Goal: Information Seeking & Learning: Learn about a topic

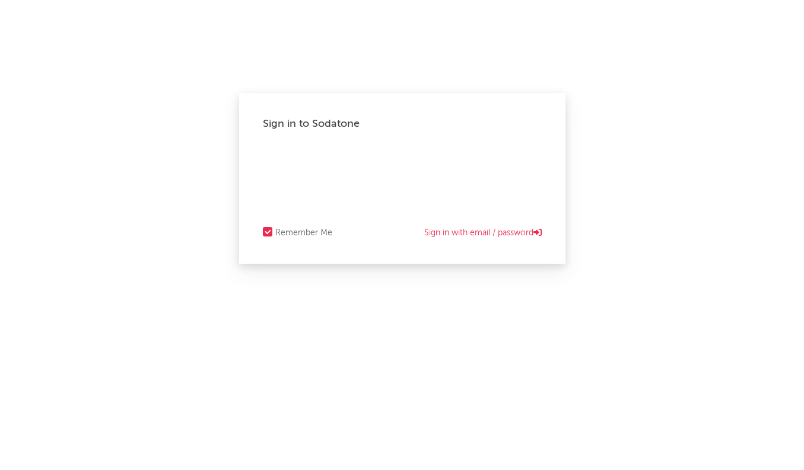
select select "recorded_music"
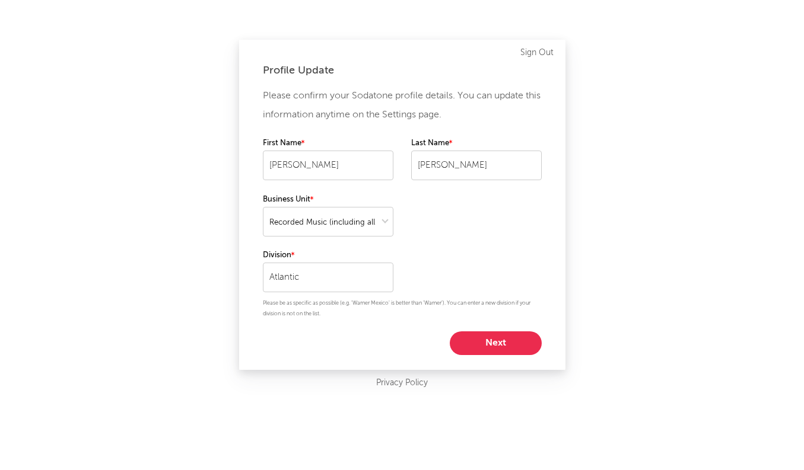
click at [504, 343] on button "Next" at bounding box center [496, 344] width 92 height 24
select select "assistant_coordinator"
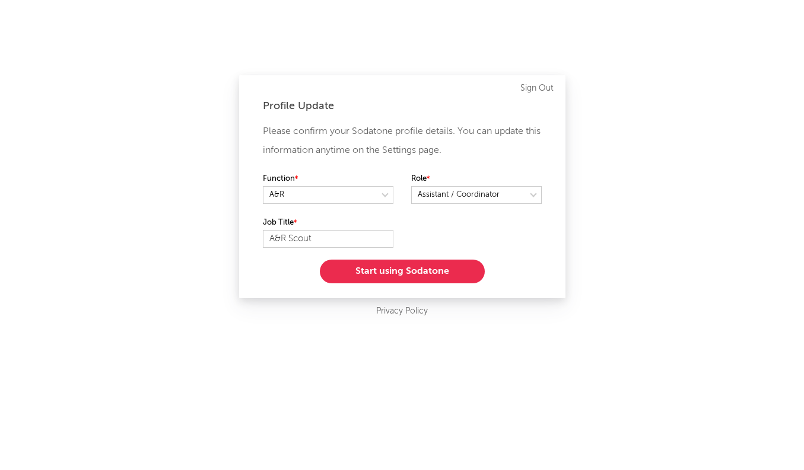
click at [385, 273] on button "Start using Sodatone" at bounding box center [402, 272] width 165 height 24
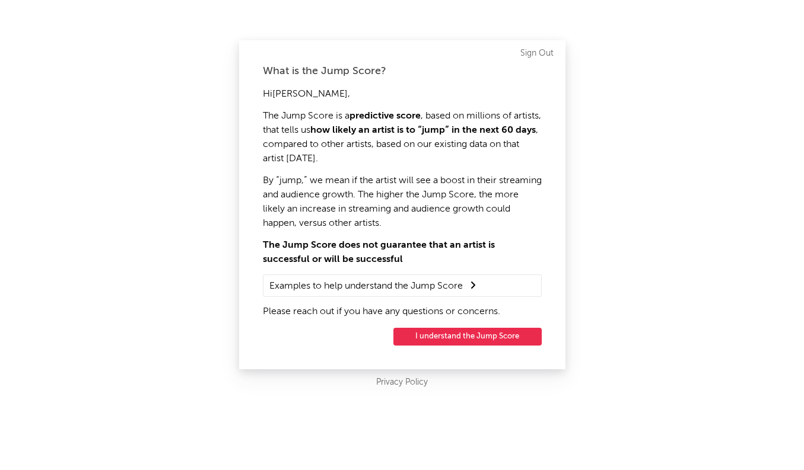
click at [463, 337] on button "I understand the Jump Score" at bounding box center [467, 337] width 148 height 18
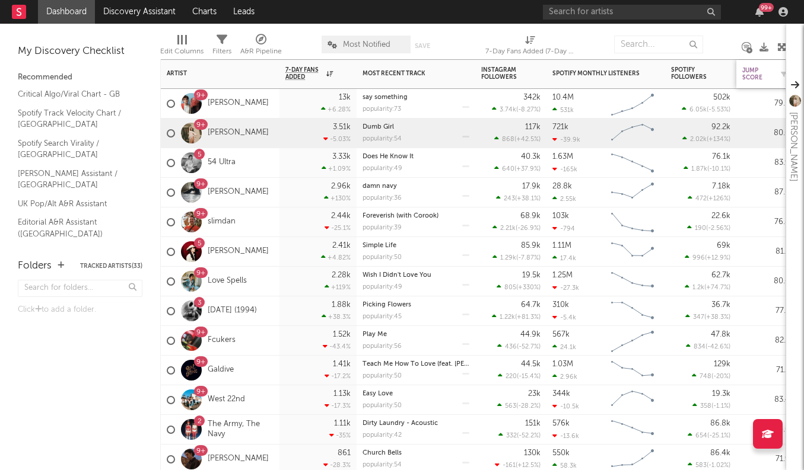
click at [752, 68] on div "Jump Score" at bounding box center [757, 74] width 30 height 14
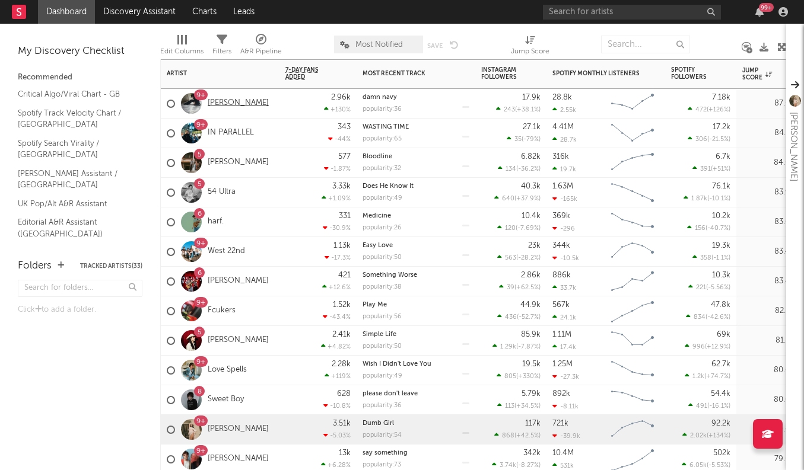
click at [229, 104] on link "[PERSON_NAME]" at bounding box center [238, 103] width 61 height 10
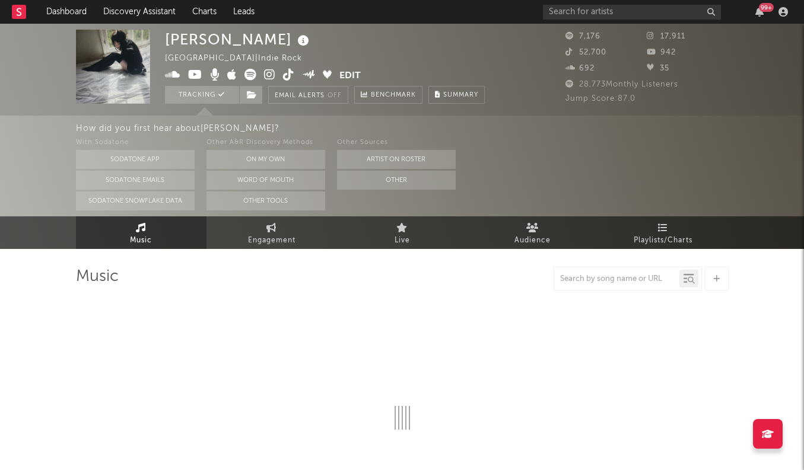
select select "1w"
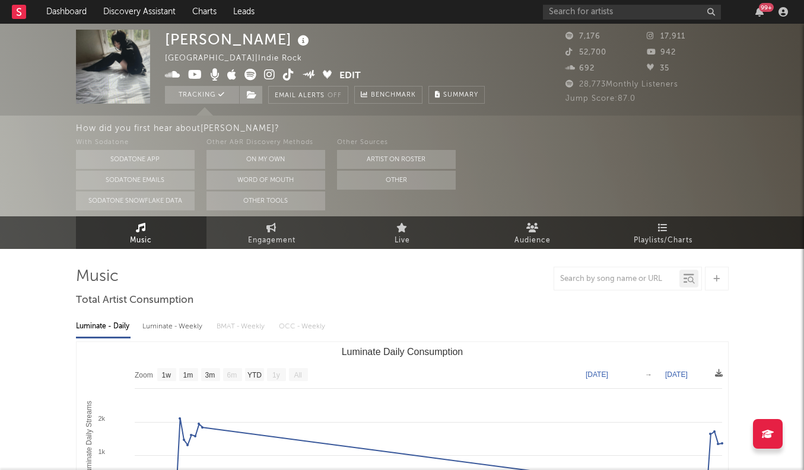
click at [166, 325] on div "Luminate - Weekly" at bounding box center [173, 327] width 62 height 20
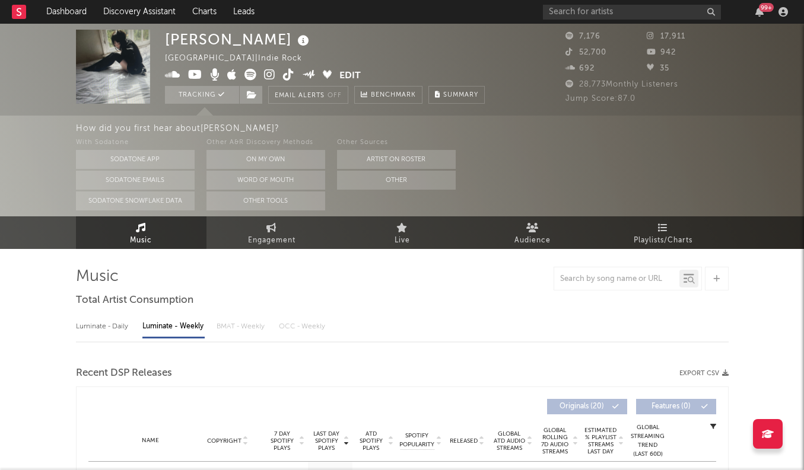
select select "6m"
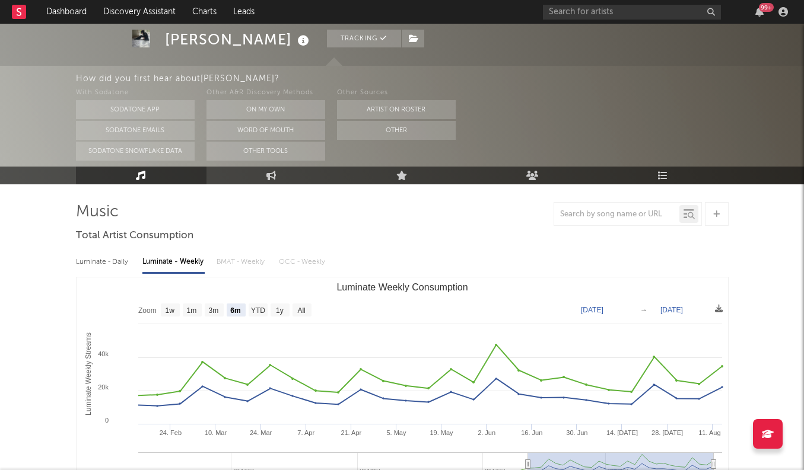
scroll to position [71, 0]
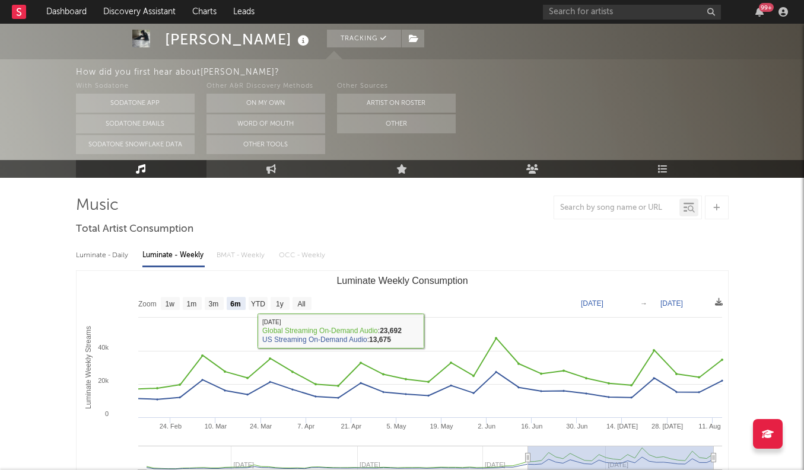
click at [116, 256] on div "Luminate - Daily" at bounding box center [103, 256] width 55 height 20
select select "1w"
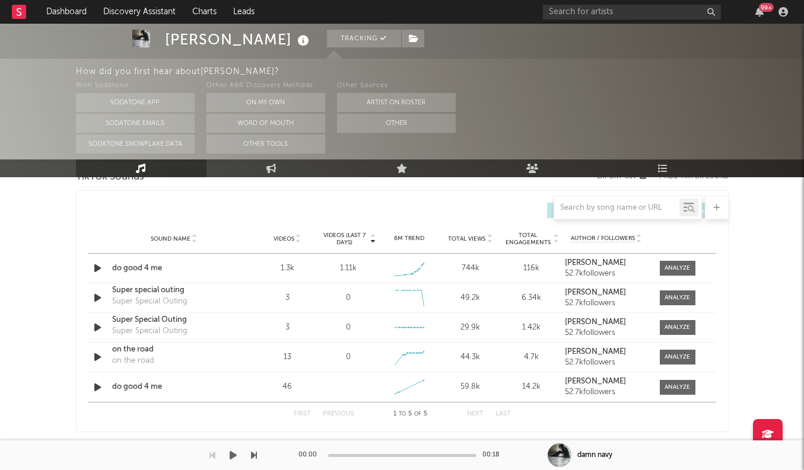
scroll to position [823, 0]
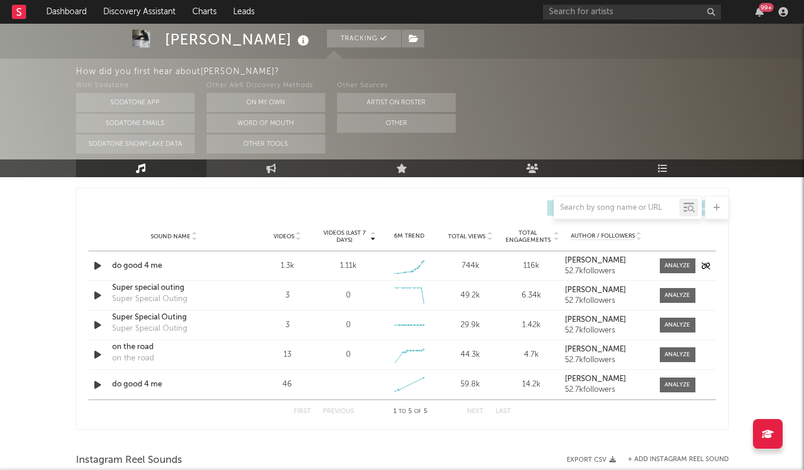
click at [312, 269] on div "1.3k" at bounding box center [287, 266] width 55 height 12
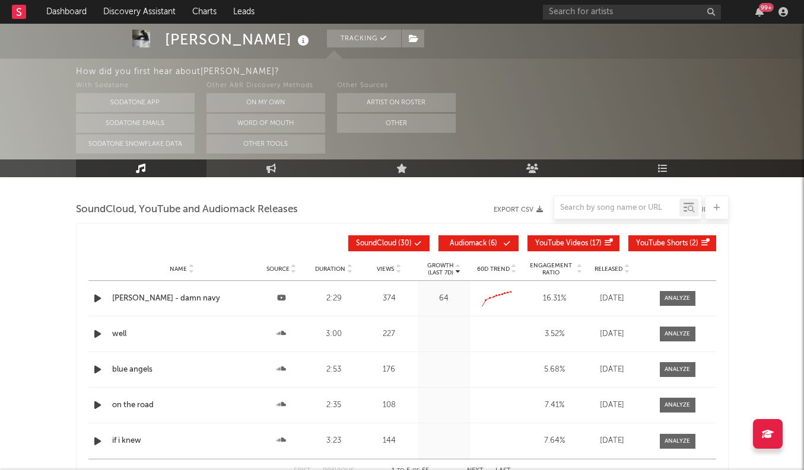
scroll to position [1344, 0]
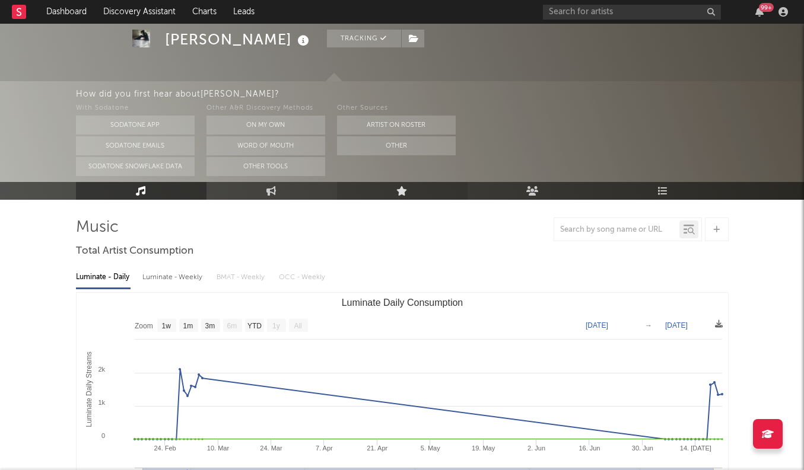
scroll to position [61, 0]
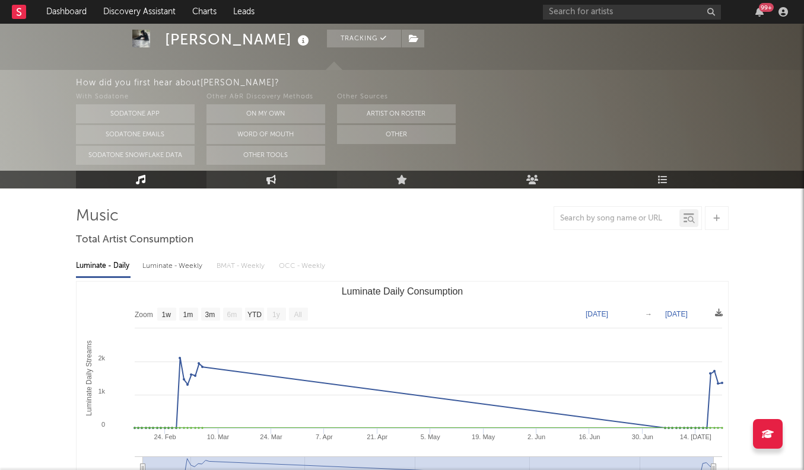
click at [252, 180] on link "Engagement" at bounding box center [271, 180] width 131 height 18
select select "1w"
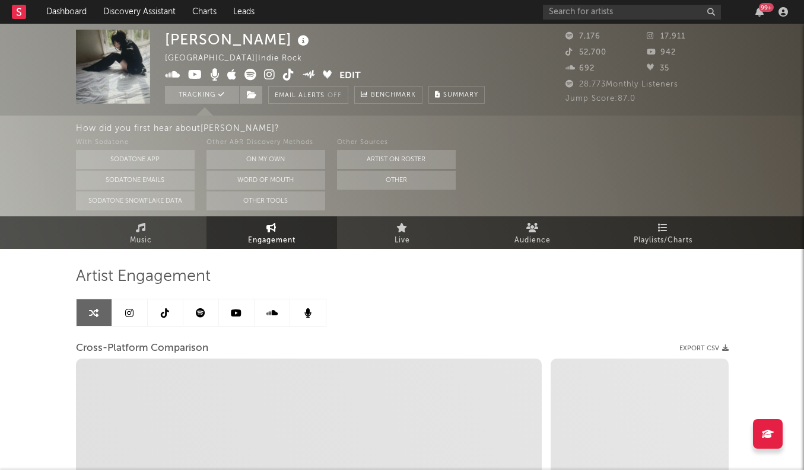
select select "1m"
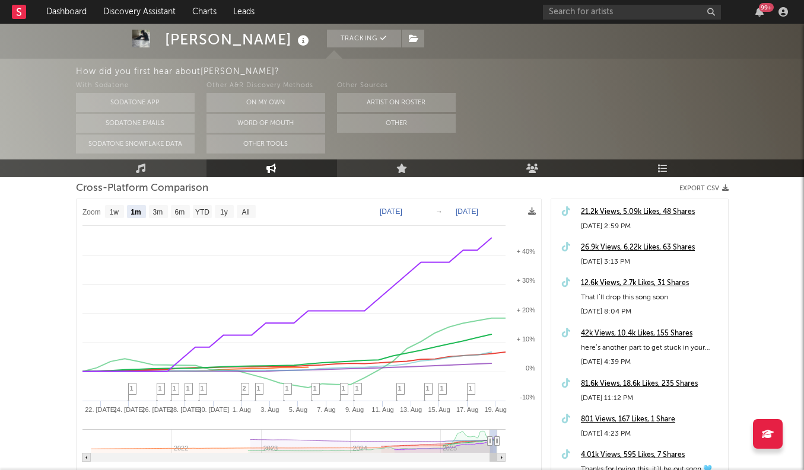
scroll to position [163, 0]
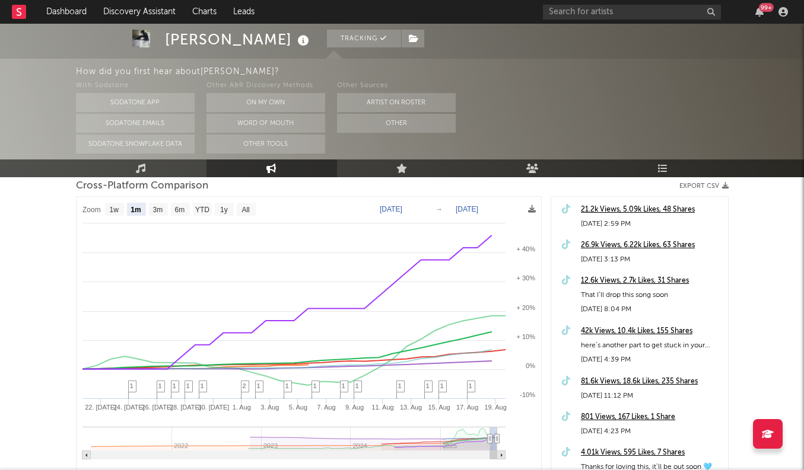
click at [736, 326] on div "[PERSON_NAME] Tracking [GEOGRAPHIC_DATA] | Indie Rock Edit Tracking Email Alert…" at bounding box center [402, 226] width 804 height 730
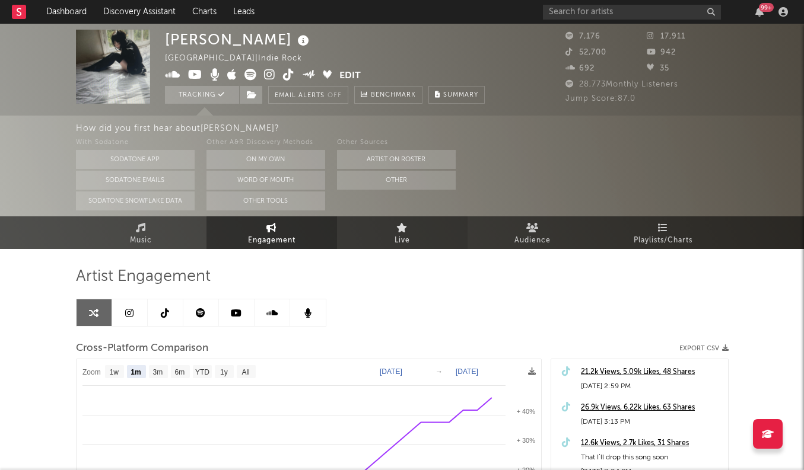
scroll to position [0, 0]
click at [428, 240] on link "Live" at bounding box center [402, 233] width 131 height 33
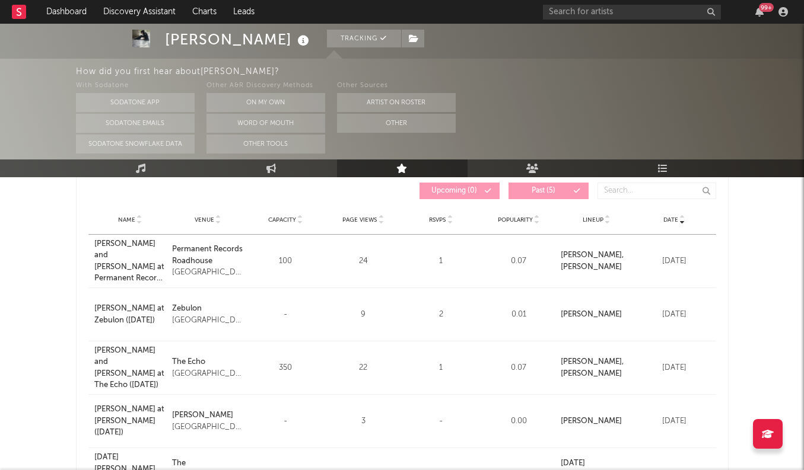
scroll to position [126, 0]
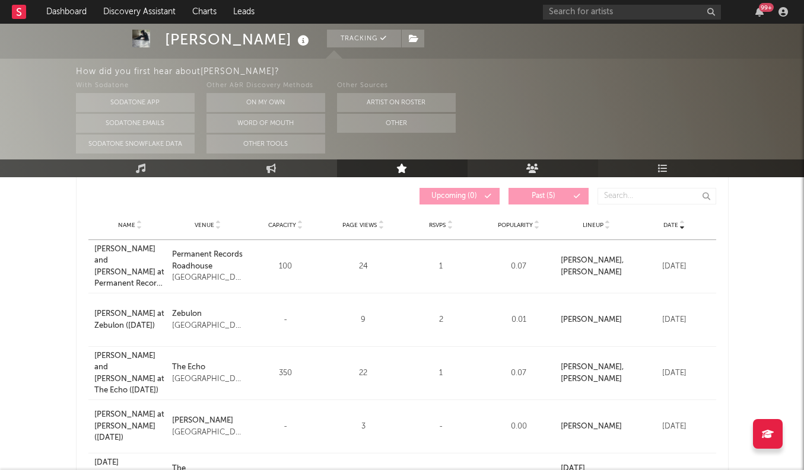
click at [529, 168] on icon at bounding box center [532, 168] width 12 height 9
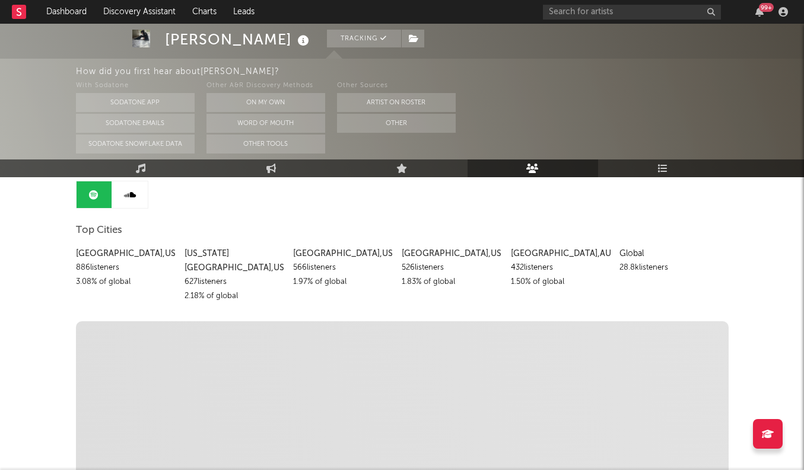
scroll to position [119, 0]
click at [647, 167] on link "Playlists/Charts" at bounding box center [663, 169] width 131 height 18
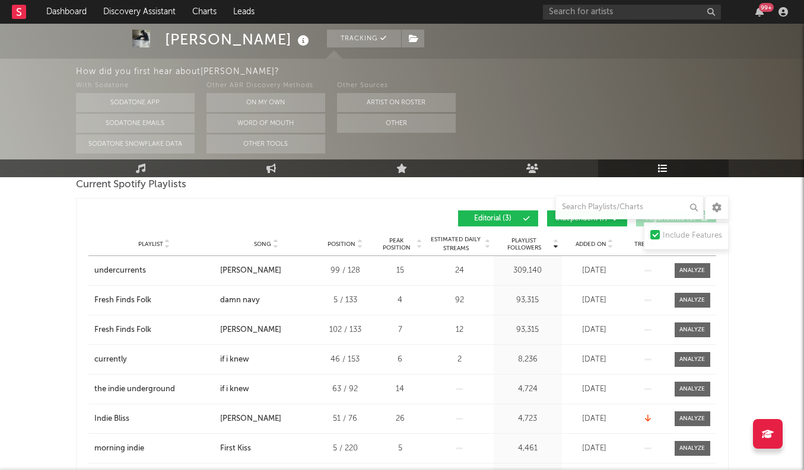
scroll to position [182, 0]
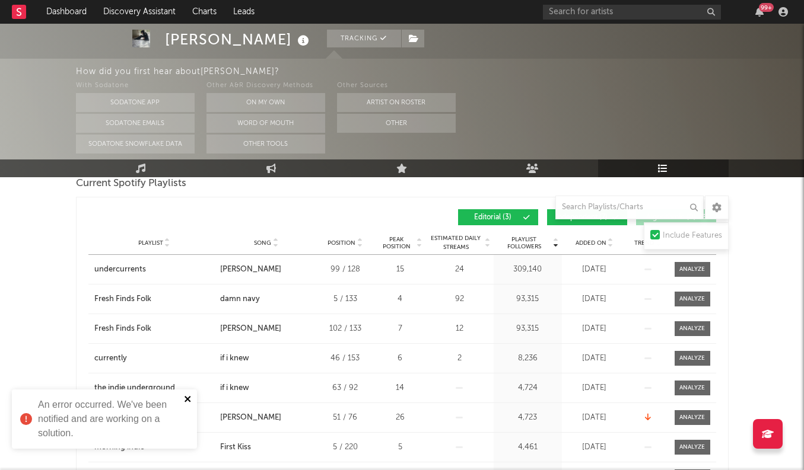
click at [187, 403] on icon "close" at bounding box center [188, 398] width 8 height 9
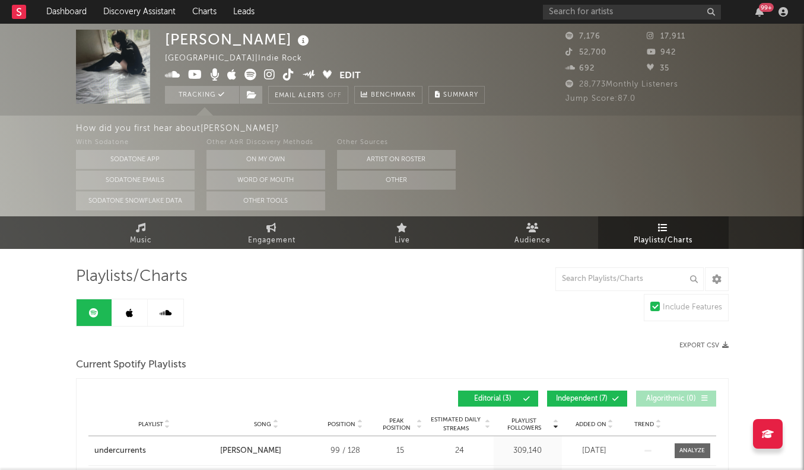
scroll to position [0, 0]
click at [280, 246] on span "Engagement" at bounding box center [271, 241] width 47 height 14
select select "1w"
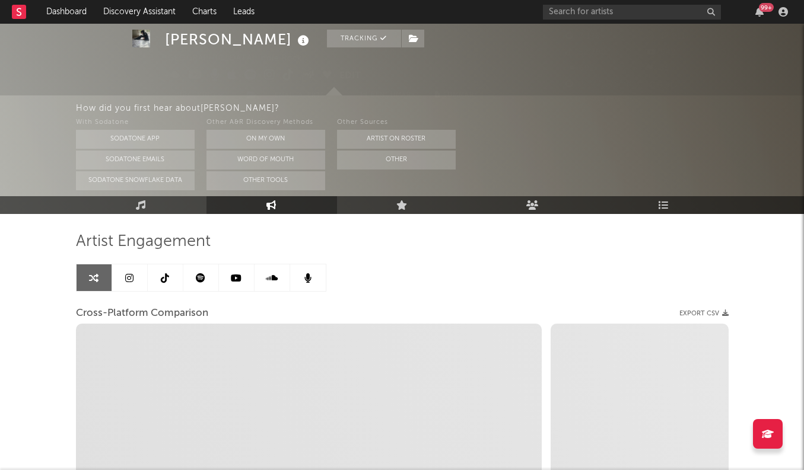
click at [164, 281] on icon at bounding box center [165, 277] width 8 height 9
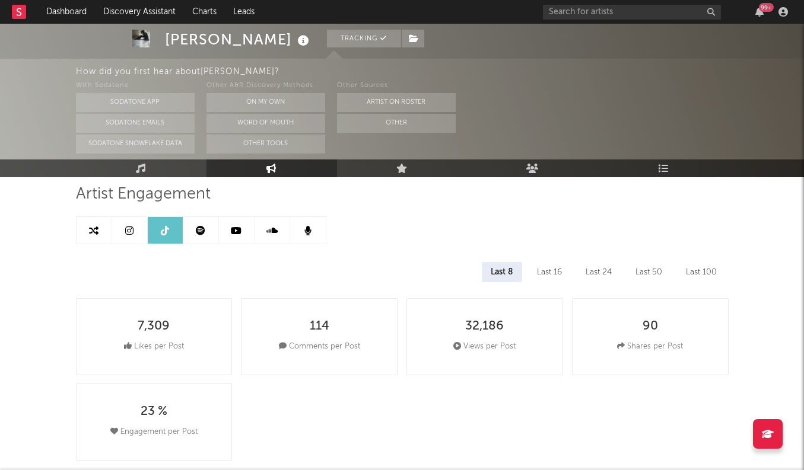
select select "6m"
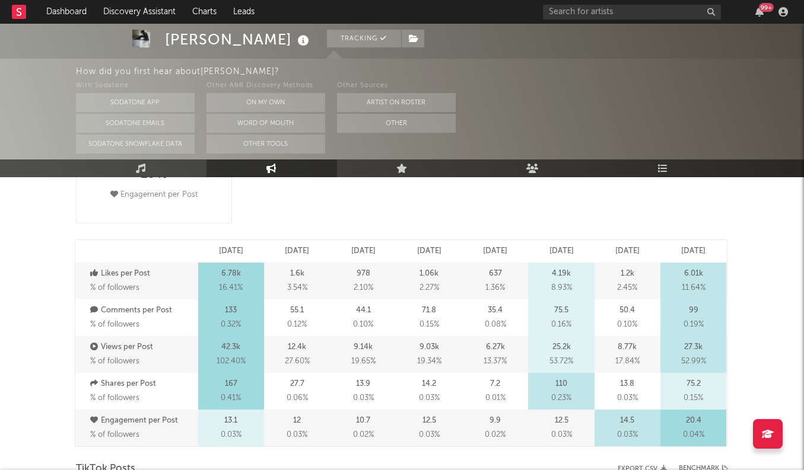
scroll to position [320, 0]
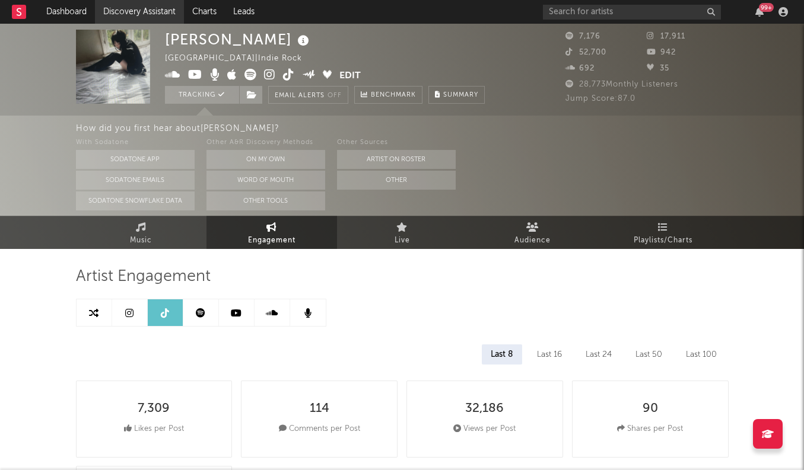
scroll to position [0, 0]
click at [73, 12] on link "Dashboard" at bounding box center [66, 12] width 57 height 24
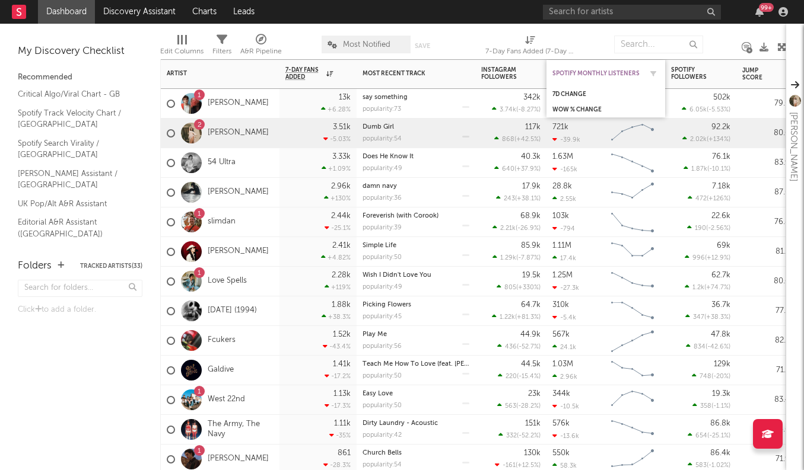
click at [610, 70] on div "Spotify Monthly Listeners" at bounding box center [596, 73] width 89 height 7
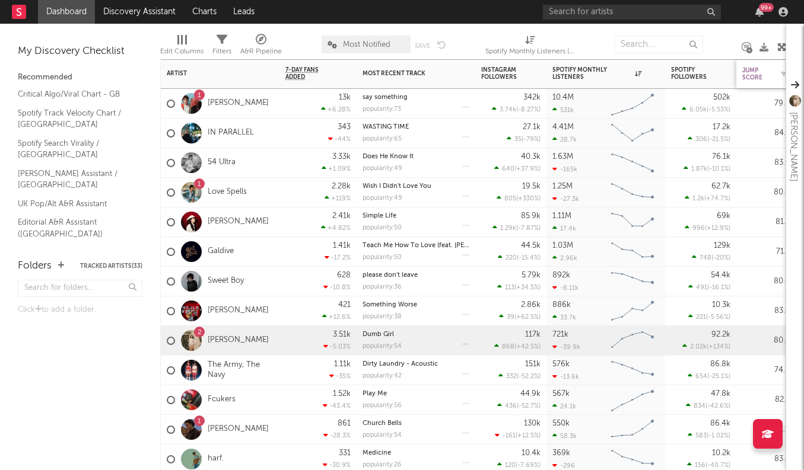
click at [743, 71] on div "Jump Score" at bounding box center [757, 74] width 30 height 14
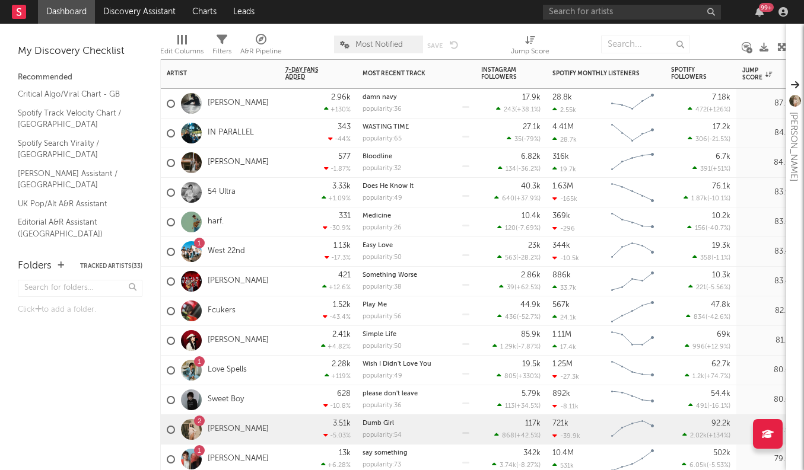
click at [470, 173] on div "Bloodline popularity: 32" at bounding box center [416, 163] width 119 height 30
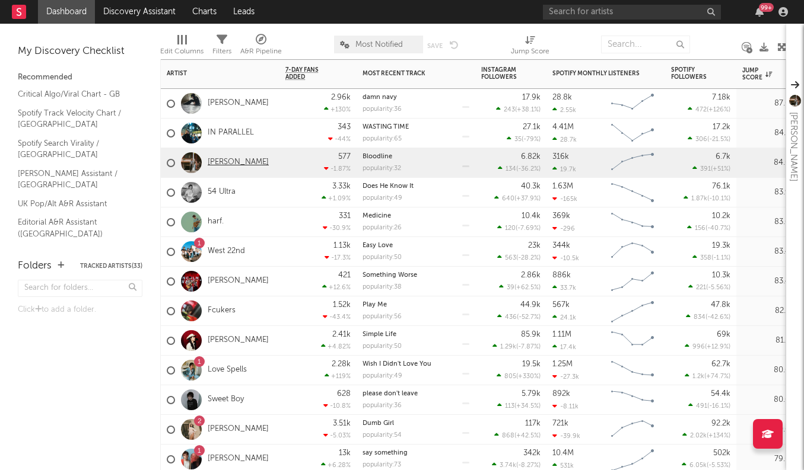
click at [231, 159] on link "[PERSON_NAME]" at bounding box center [238, 163] width 61 height 10
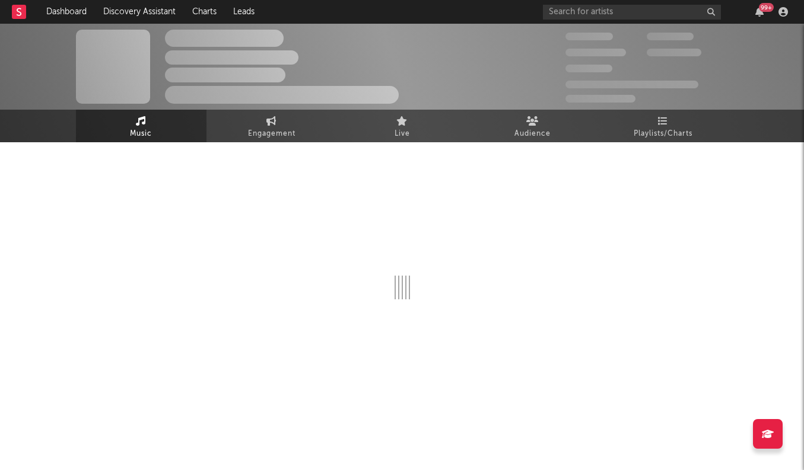
select select "6m"
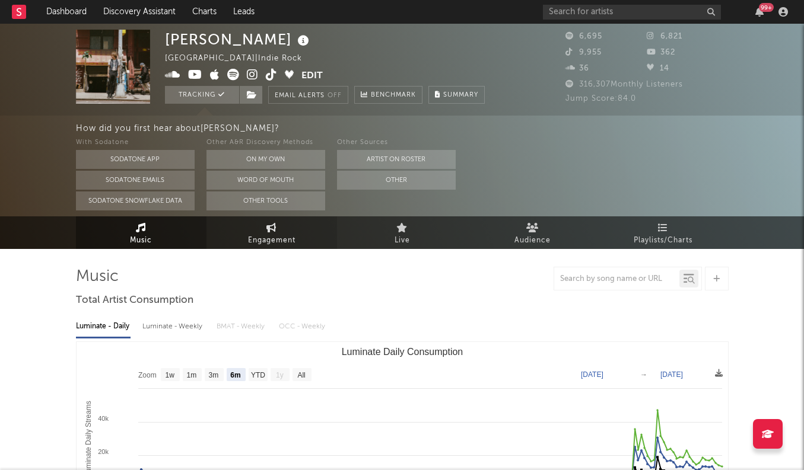
click at [276, 237] on span "Engagement" at bounding box center [271, 241] width 47 height 14
select select "1w"
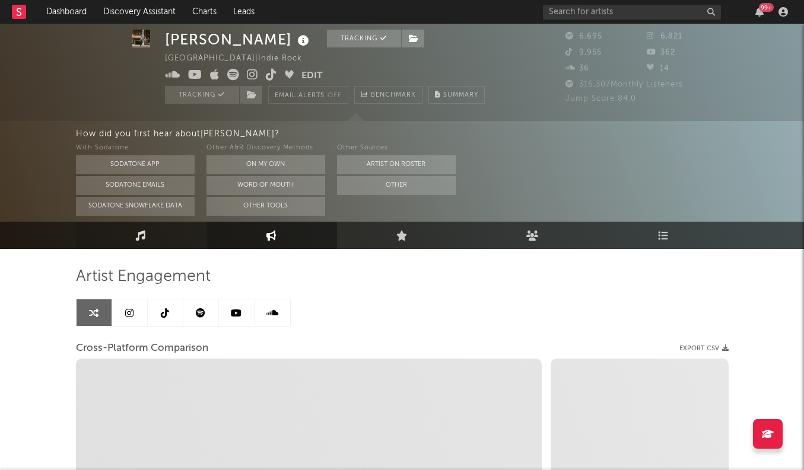
scroll to position [26, 0]
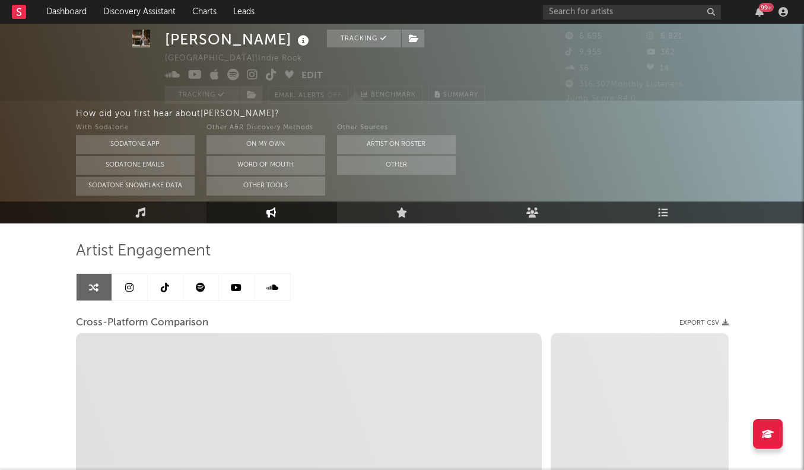
select select "1m"
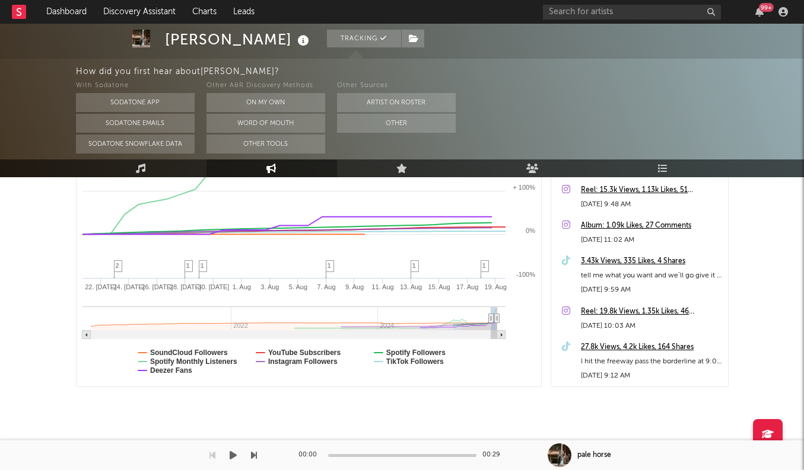
scroll to position [283, 0]
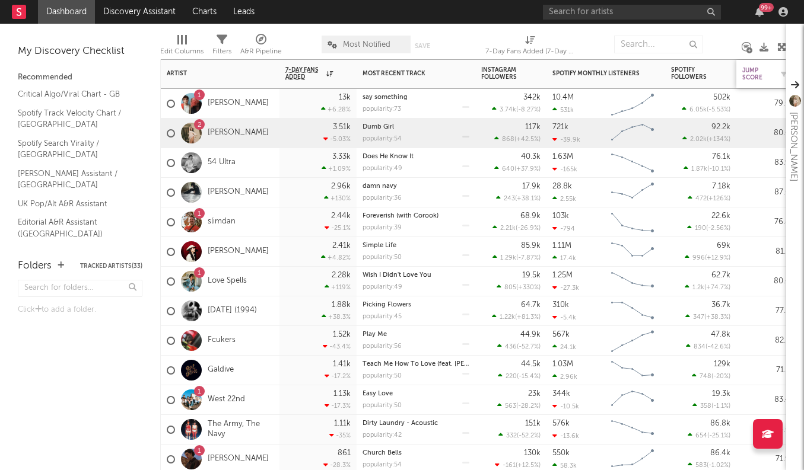
click at [756, 75] on div "Jump Score" at bounding box center [757, 74] width 30 height 14
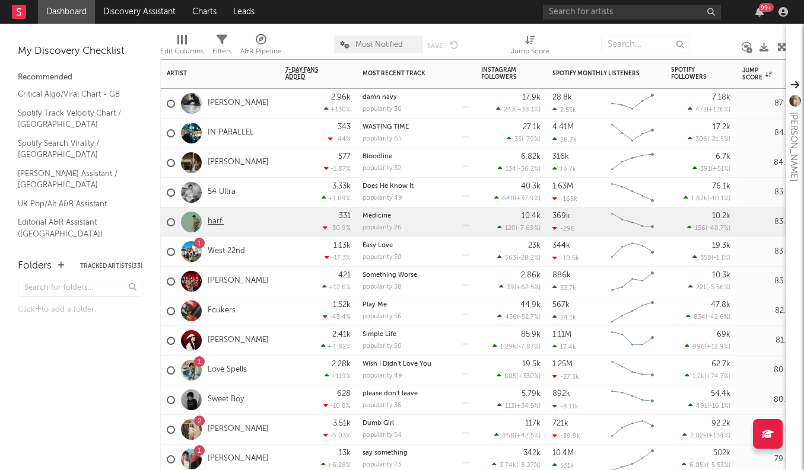
click at [221, 221] on link "harf." at bounding box center [216, 222] width 16 height 10
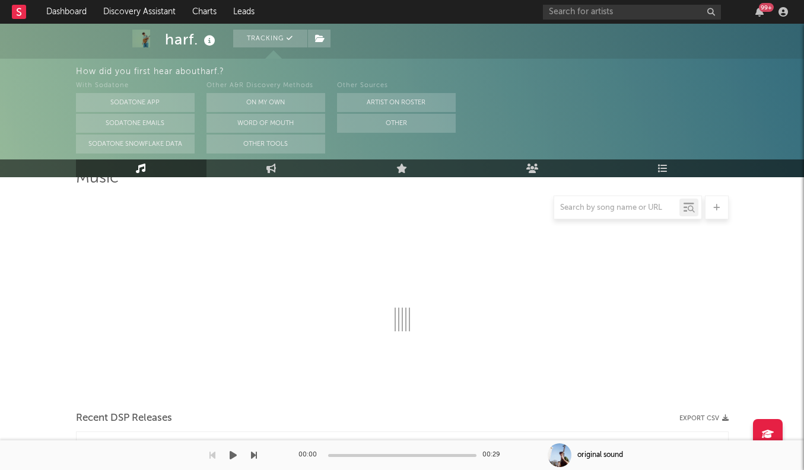
scroll to position [165, 0]
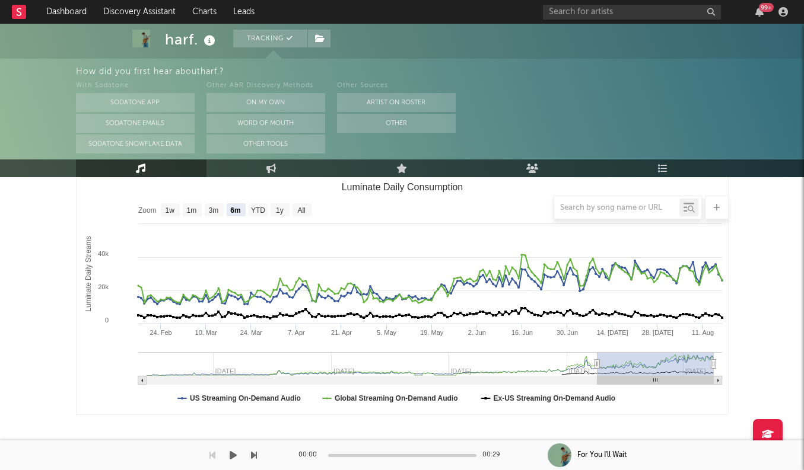
click at [279, 211] on div at bounding box center [402, 208] width 653 height 24
click at [278, 208] on div at bounding box center [402, 208] width 653 height 24
click at [195, 211] on div at bounding box center [402, 208] width 653 height 24
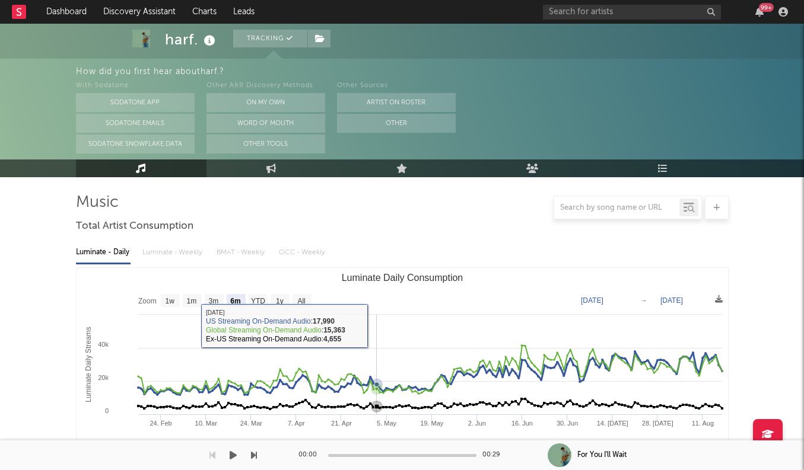
scroll to position [81, 0]
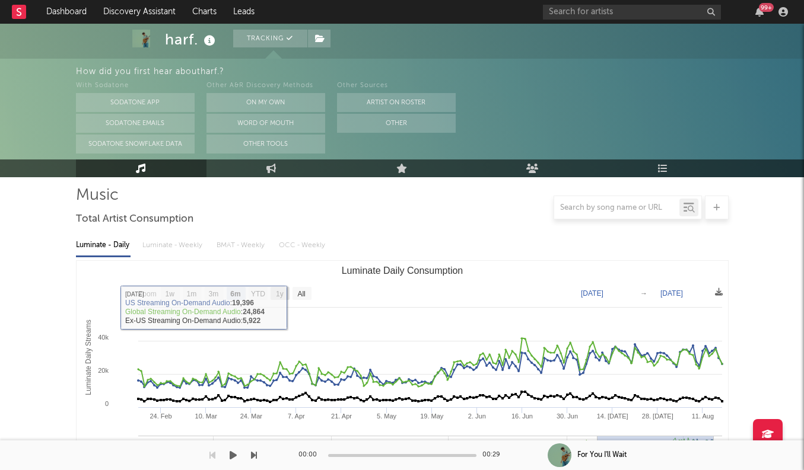
click at [283, 294] on text "1y" at bounding box center [280, 294] width 8 height 8
select select "1y"
type input "[DATE]"
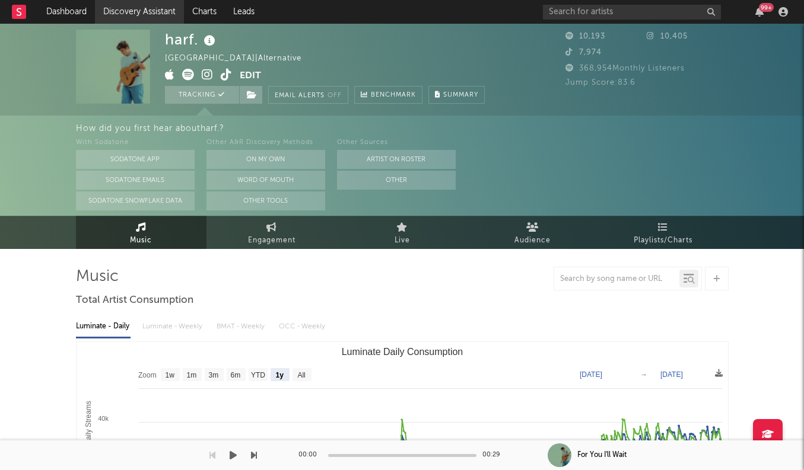
scroll to position [0, 0]
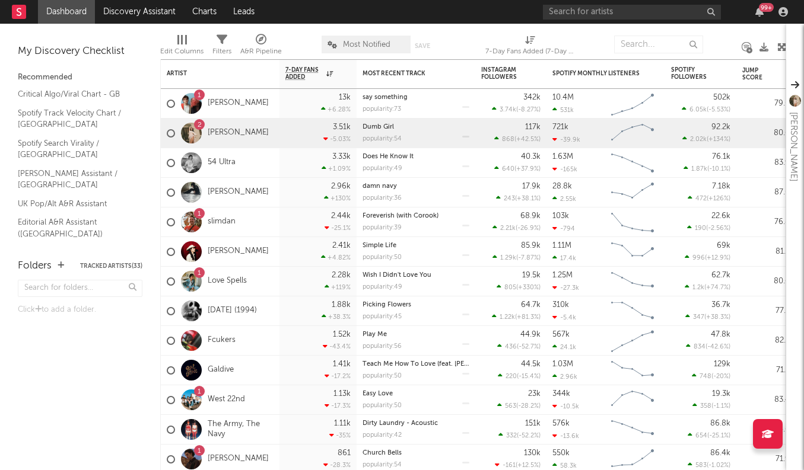
click at [256, 39] on icon at bounding box center [261, 39] width 11 height 11
click at [107, 151] on div "× Status Priority Source Genres Deal Rights Registered Option Option Count Opti…" at bounding box center [402, 235] width 804 height 470
click at [263, 34] on icon at bounding box center [261, 39] width 11 height 11
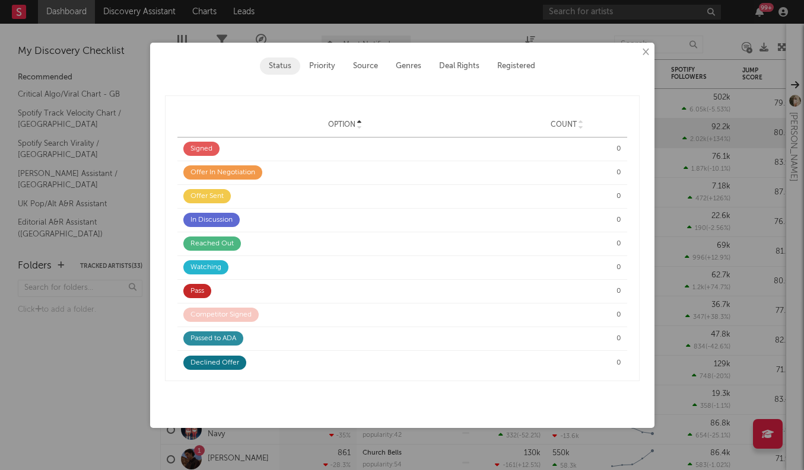
click at [327, 61] on button "Priority" at bounding box center [322, 66] width 44 height 17
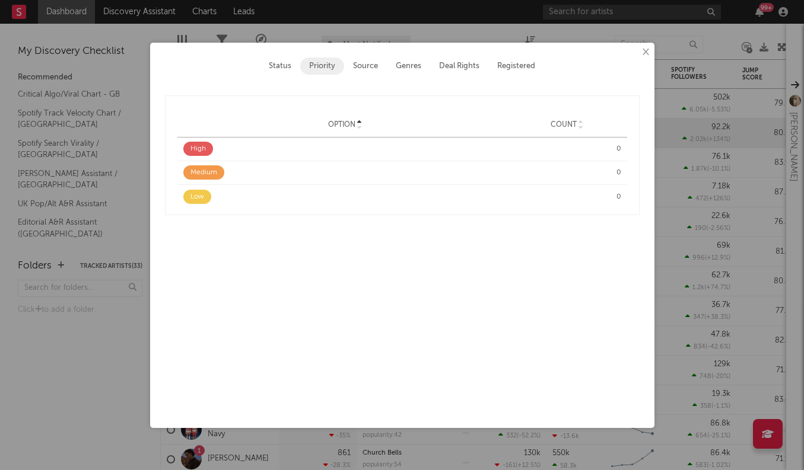
click at [374, 62] on button "Source" at bounding box center [365, 66] width 43 height 17
click at [417, 61] on button "Genres" at bounding box center [408, 66] width 43 height 17
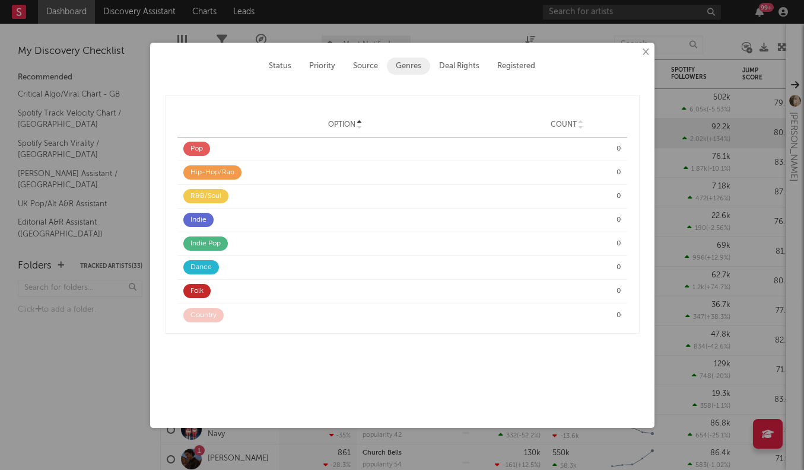
click at [387, 62] on div "Status Priority Source Genres Deal Rights Registered" at bounding box center [402, 66] width 475 height 17
click at [376, 62] on button "Source" at bounding box center [365, 66] width 43 height 17
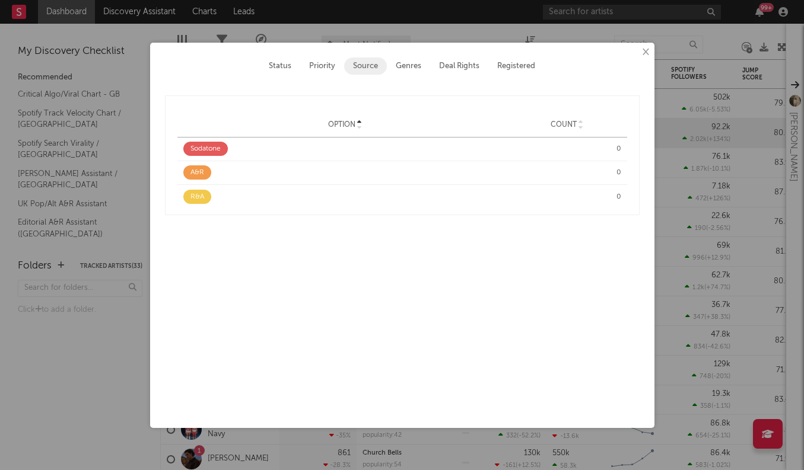
click at [453, 60] on button "Deal Rights" at bounding box center [459, 66] width 58 height 17
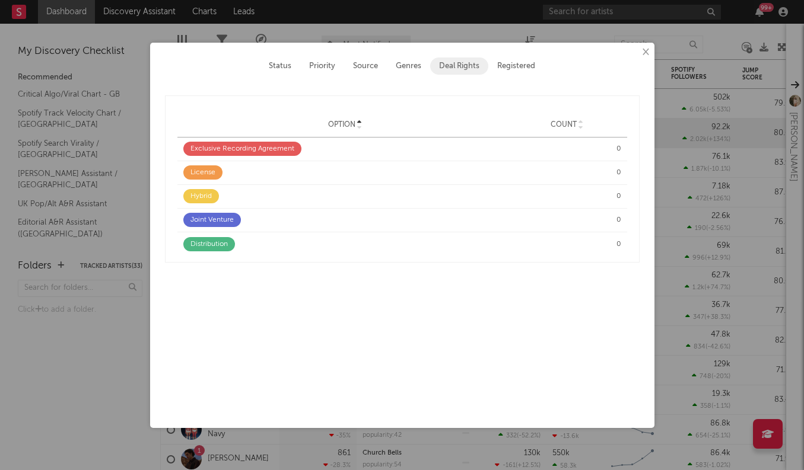
click at [517, 69] on button "Registered" at bounding box center [516, 66] width 56 height 17
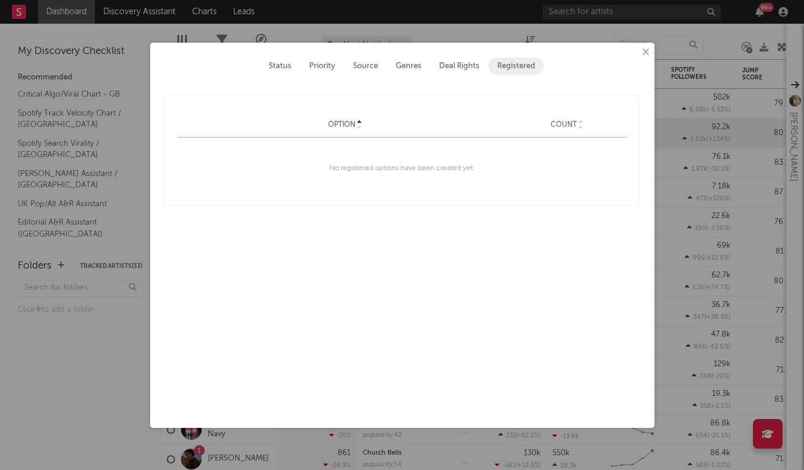
click at [462, 63] on button "Deal Rights" at bounding box center [459, 66] width 58 height 17
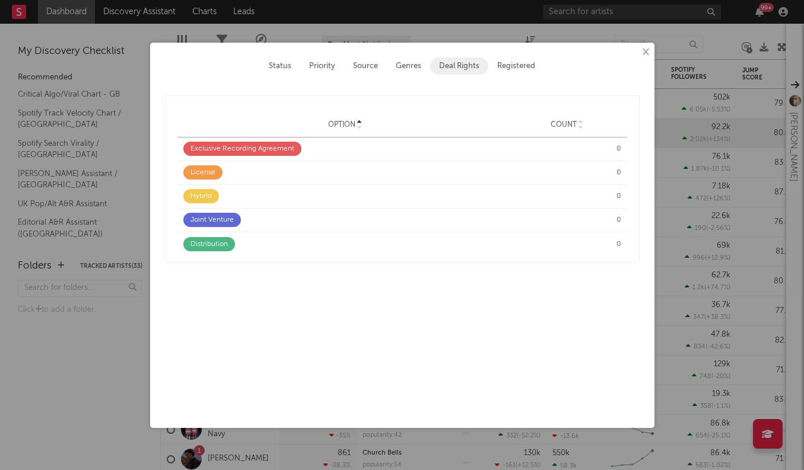
click at [648, 53] on button "×" at bounding box center [644, 52] width 13 height 13
